Goal: Check status: Check status

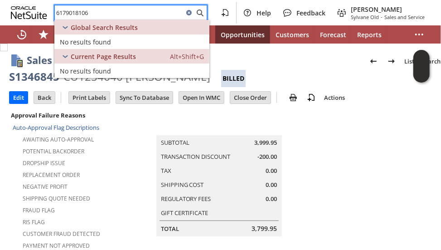
click at [108, 163] on div "Dropship Issue" at bounding box center [61, 161] width 96 height 11
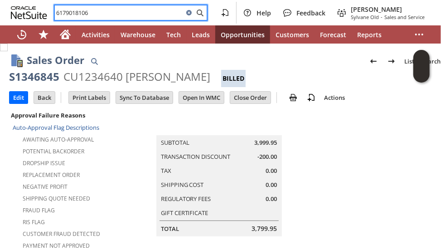
click at [147, 13] on input "6179018106" at bounding box center [119, 12] width 129 height 11
paste input "5Y68B5447423DD4"
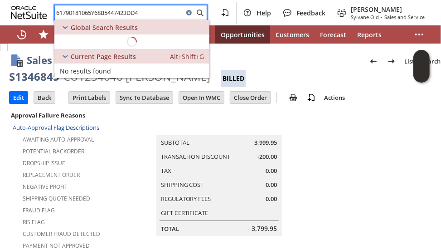
click at [104, 14] on input "61790181065Y68B5447423DD4" at bounding box center [119, 12] width 129 height 11
paste input "text"
click at [65, 13] on input "5Y68B5447423DD4" at bounding box center [119, 12] width 129 height 11
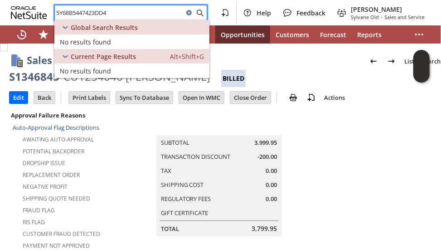
click at [58, 13] on input "5Y68B5447423DD4" at bounding box center [119, 12] width 129 height 11
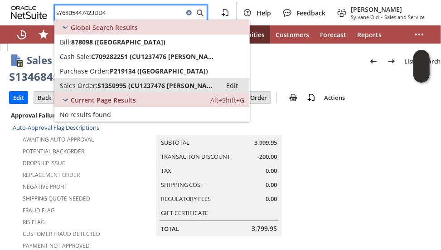
type input "sY68B5447423DD4"
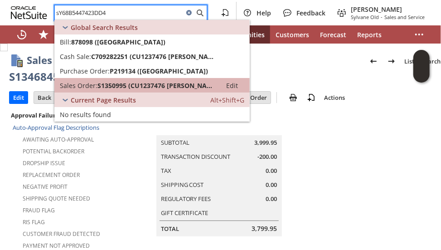
click at [92, 83] on span "Sales Order:" at bounding box center [79, 85] width 38 height 9
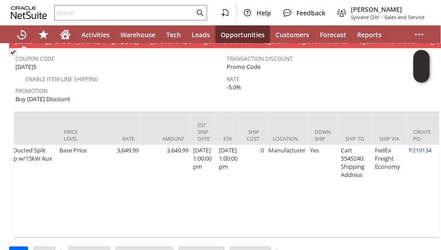
scroll to position [0, 664]
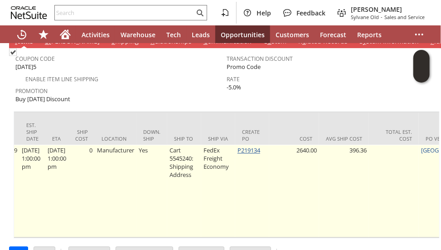
click at [258, 146] on link "P219134" at bounding box center [248, 150] width 23 height 8
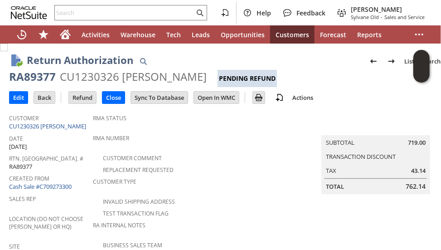
click at [45, 75] on div "RA89377" at bounding box center [32, 76] width 47 height 14
copy div "RA89377"
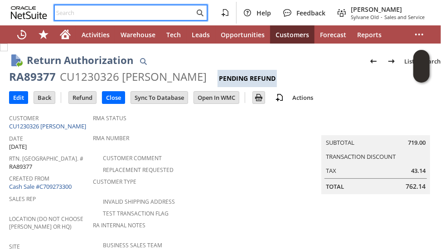
click at [94, 13] on input "text" at bounding box center [125, 12] width 140 height 11
paste input "CU1238843"
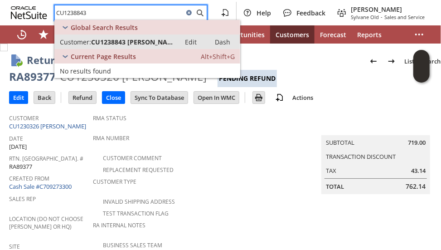
type input "CU1238843"
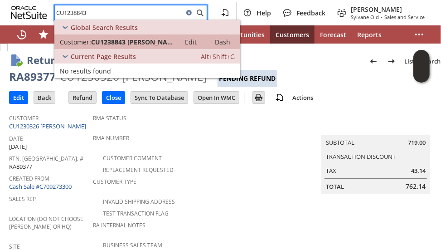
click at [153, 41] on span "CU1238843 [PERSON_NAME]" at bounding box center [133, 42] width 84 height 9
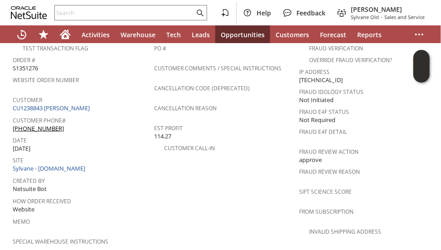
scroll to position [391, 0]
click at [67, 103] on link "CU1238843 [PERSON_NAME]" at bounding box center [52, 107] width 79 height 8
